Goal: Information Seeking & Learning: Learn about a topic

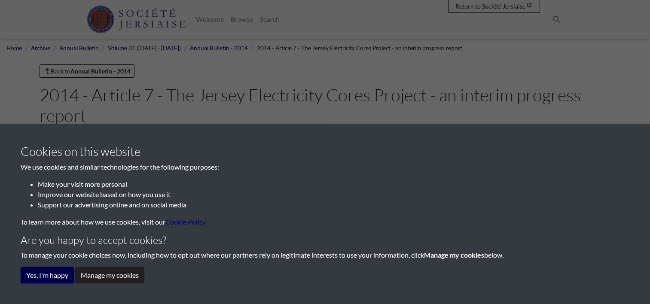
click at [62, 277] on button "Yes, I'm happy" at bounding box center [47, 275] width 53 height 16
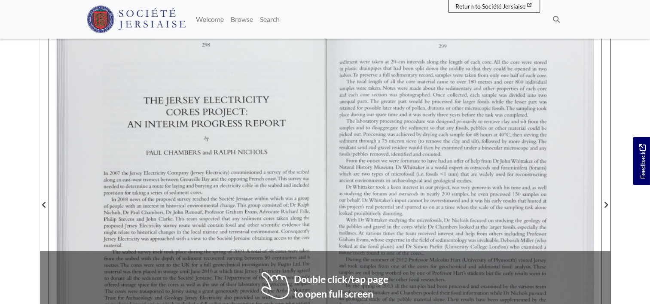
scroll to position [188, 0]
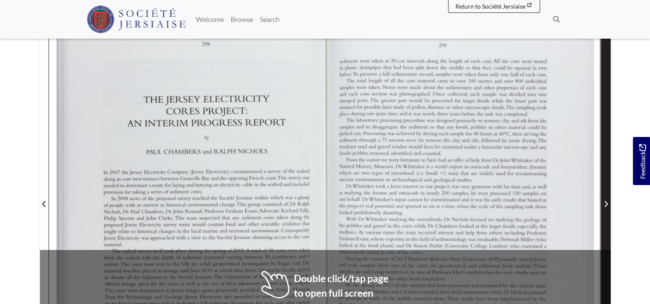
click at [603, 197] on span "Next Page" at bounding box center [606, 198] width 9 height 389
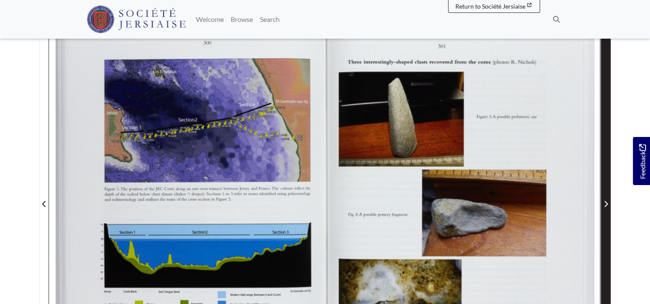
click at [603, 197] on span "Next Page" at bounding box center [606, 198] width 9 height 389
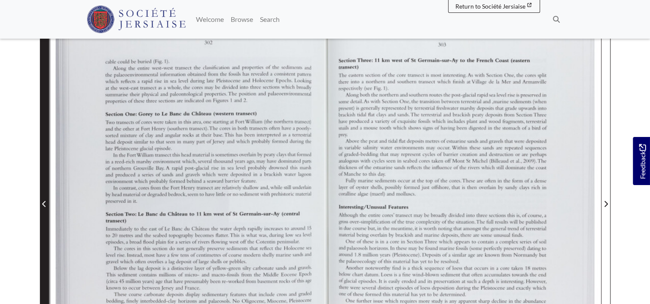
click at [45, 208] on span "Previous Page" at bounding box center [44, 204] width 9 height 10
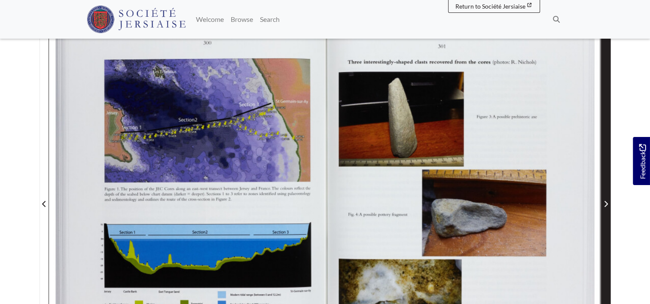
click at [606, 202] on icon "Next Page" at bounding box center [606, 204] width 3 height 6
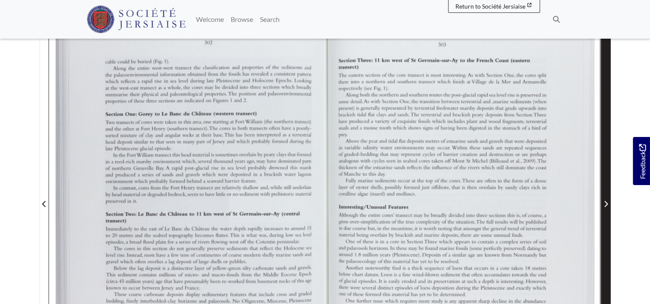
click at [606, 202] on icon "Next Page" at bounding box center [606, 204] width 3 height 6
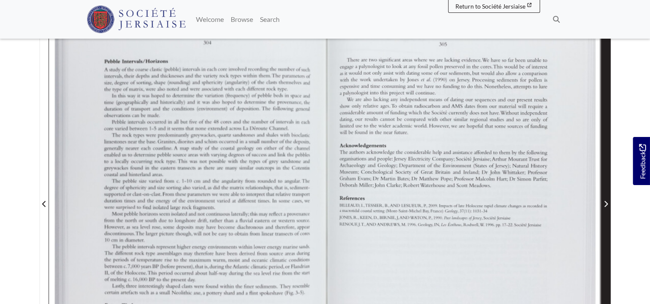
click at [606, 202] on icon "Next Page" at bounding box center [606, 204] width 3 height 6
